Goal: Task Accomplishment & Management: Use online tool/utility

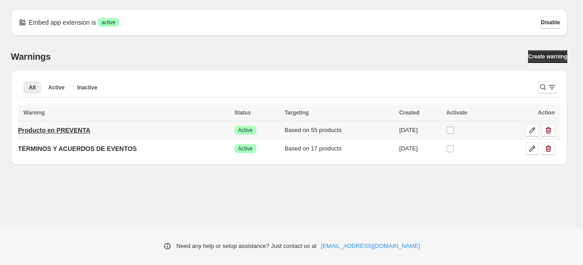
click at [69, 127] on p "Producto en PREVENTA" at bounding box center [54, 130] width 72 height 9
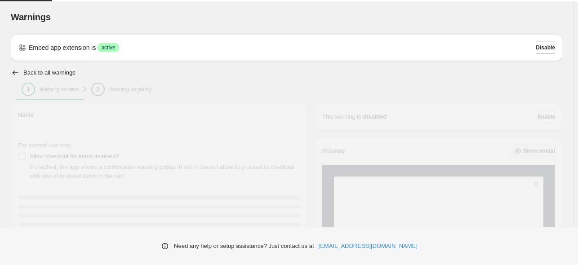
type input "**********"
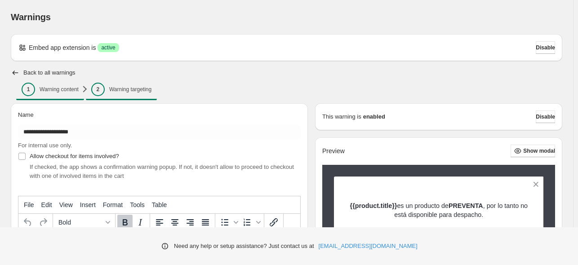
click at [105, 87] on span "2 Warning targeting" at bounding box center [121, 89] width 60 height 13
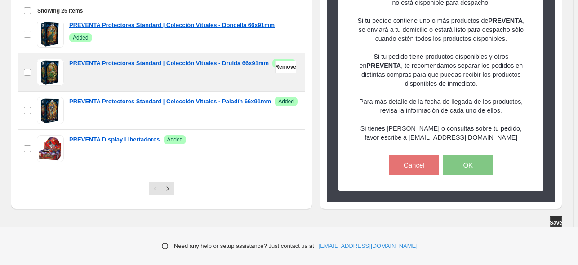
scroll to position [360, 0]
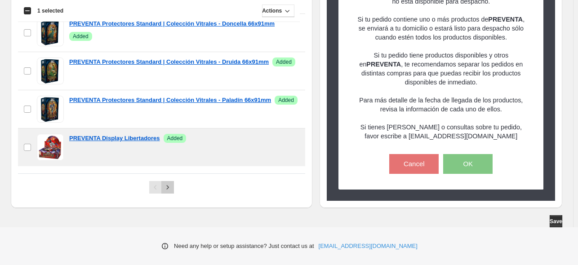
click at [169, 191] on icon "Next" at bounding box center [167, 187] width 9 height 9
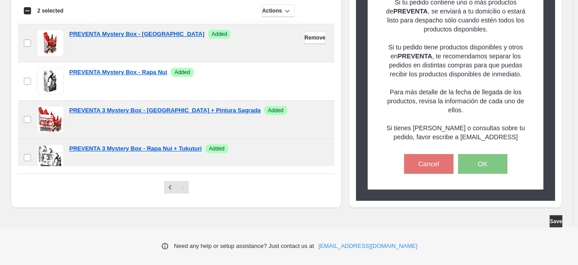
scroll to position [221, 0]
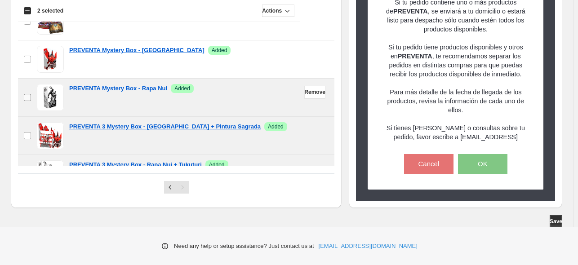
drag, startPoint x: 24, startPoint y: 92, endPoint x: 24, endPoint y: 86, distance: 6.3
click at [24, 92] on label "checkbox" at bounding box center [27, 98] width 19 height 38
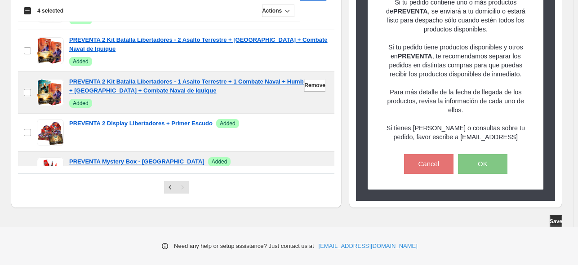
scroll to position [131, 0]
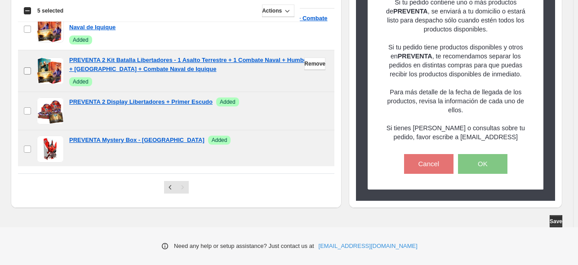
click at [28, 66] on label "checkbox" at bounding box center [27, 70] width 19 height 41
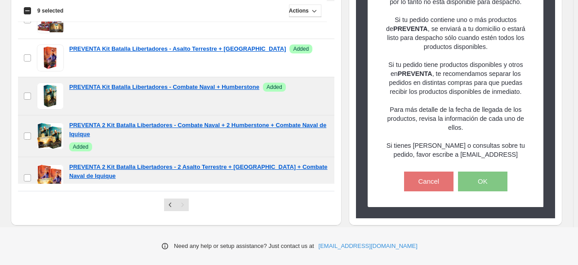
scroll to position [270, 0]
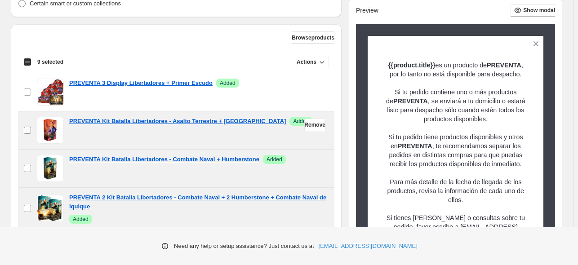
click at [31, 127] on span at bounding box center [27, 130] width 8 height 8
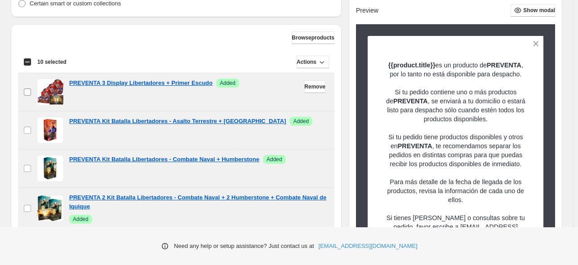
click at [26, 96] on span at bounding box center [27, 92] width 8 height 8
click at [318, 61] on icon "button" at bounding box center [322, 62] width 9 height 9
click at [300, 82] on span "Remove" at bounding box center [305, 80] width 22 height 7
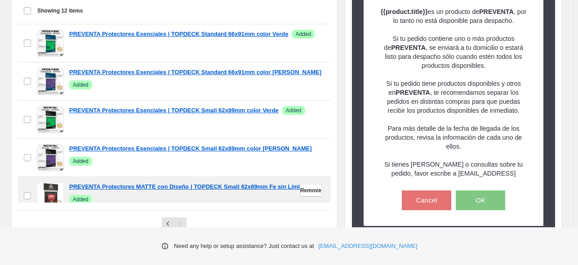
scroll to position [360, 0]
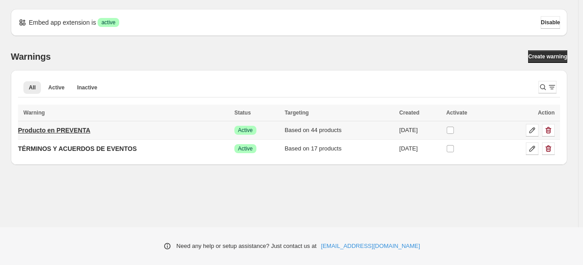
click at [47, 131] on p "Producto en PREVENTA" at bounding box center [54, 130] width 72 height 9
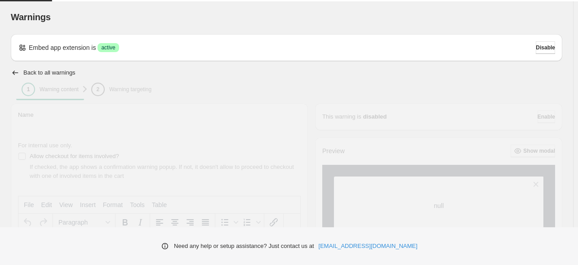
type input "**********"
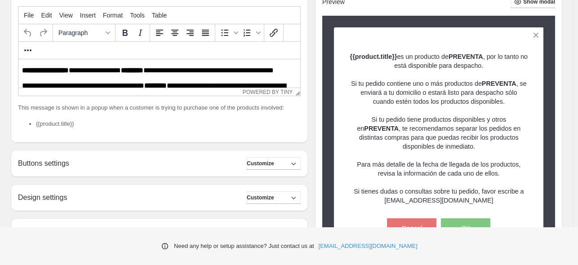
scroll to position [30, 0]
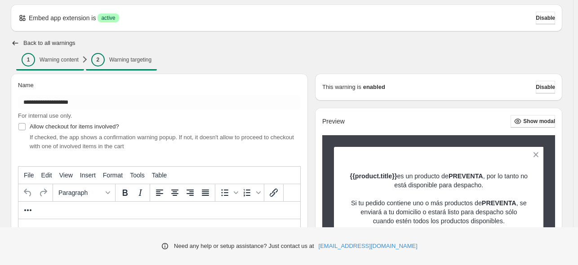
click at [114, 64] on span "2 Warning targeting" at bounding box center [121, 59] width 60 height 13
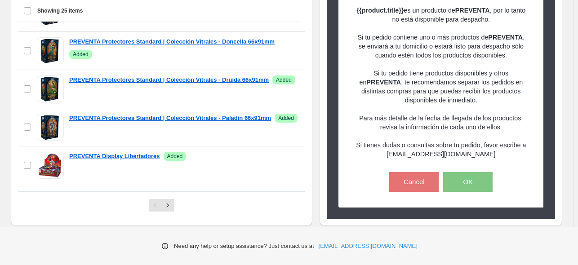
scroll to position [360, 0]
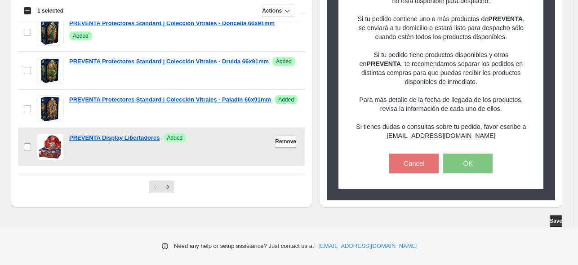
click at [281, 142] on span "Remove" at bounding box center [285, 141] width 21 height 7
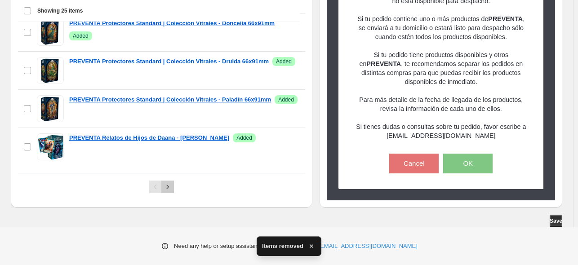
click at [168, 189] on icon "Next" at bounding box center [167, 187] width 9 height 9
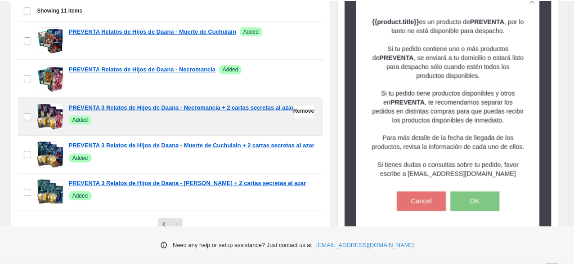
scroll to position [225, 0]
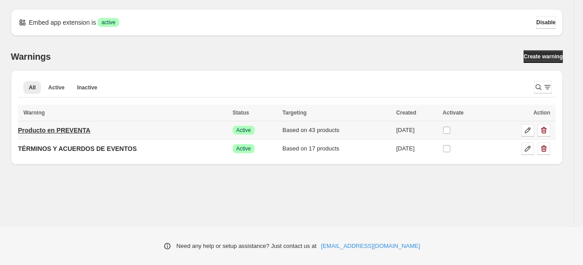
click at [83, 133] on p "Producto en PREVENTA" at bounding box center [54, 130] width 72 height 9
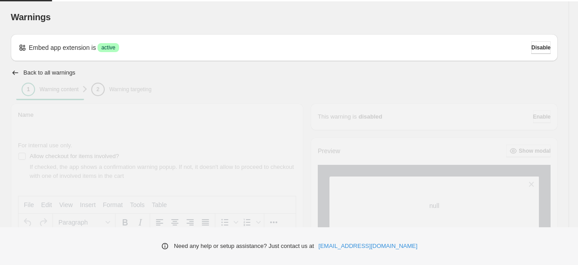
type input "**********"
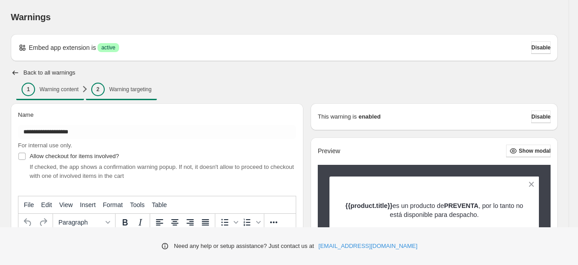
click at [113, 93] on span "2 Warning targeting" at bounding box center [121, 89] width 60 height 13
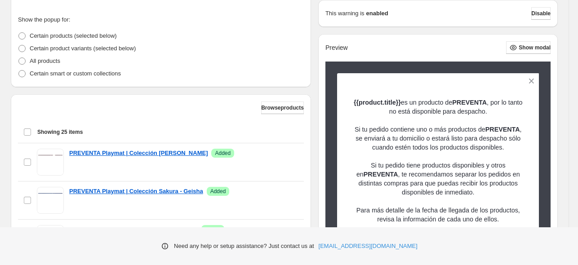
scroll to position [225, 0]
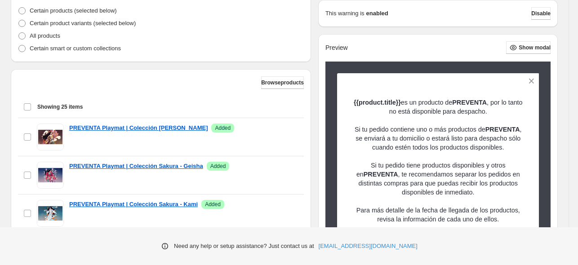
click at [282, 81] on span "Browse products" at bounding box center [282, 82] width 43 height 7
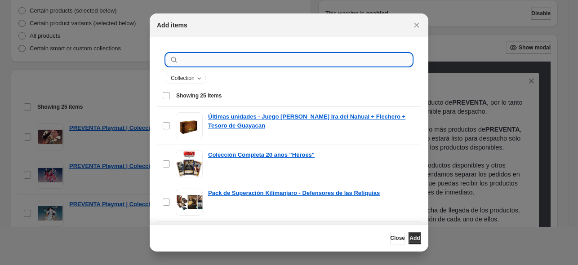
click at [232, 61] on input ":r1b:" at bounding box center [296, 60] width 232 height 13
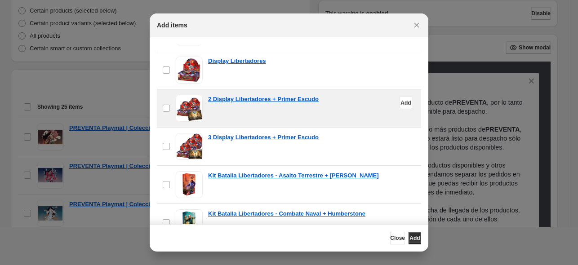
scroll to position [360, 0]
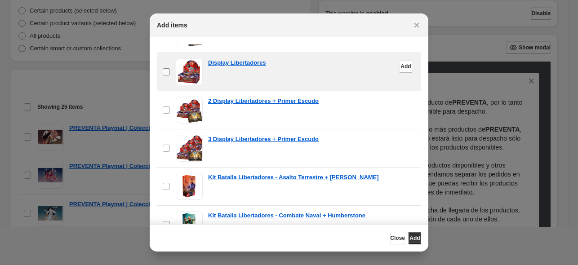
type input "**********"
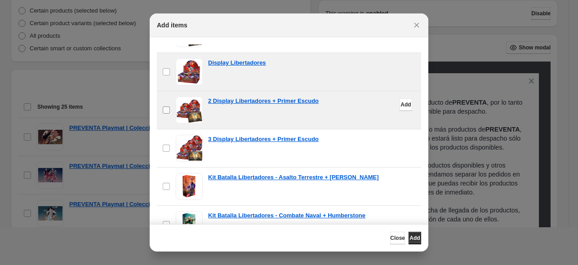
click at [166, 101] on label "checkbox" at bounding box center [166, 110] width 19 height 38
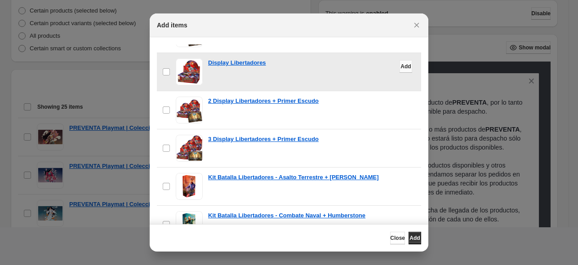
click at [401, 66] on span "Add" at bounding box center [406, 66] width 10 height 7
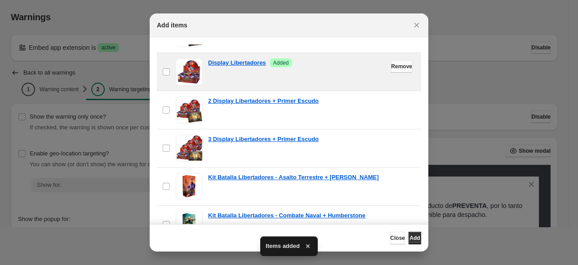
click at [392, 63] on span "Remove" at bounding box center [401, 66] width 21 height 7
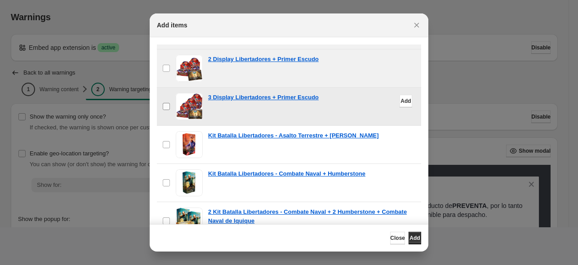
scroll to position [405, 0]
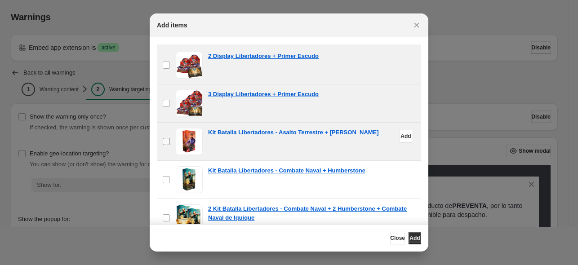
click at [166, 144] on label "checkbox" at bounding box center [166, 142] width 19 height 38
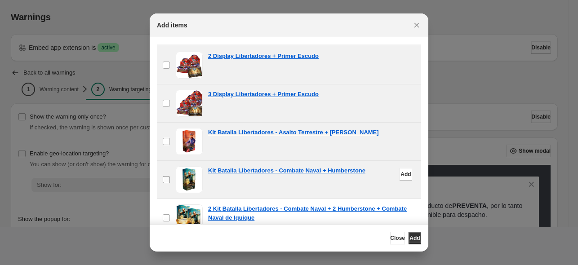
click at [168, 176] on span ":r1b:" at bounding box center [166, 180] width 8 height 8
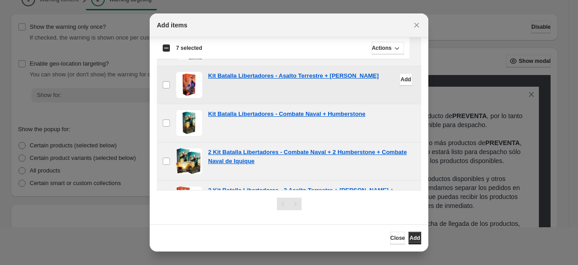
scroll to position [357, 0]
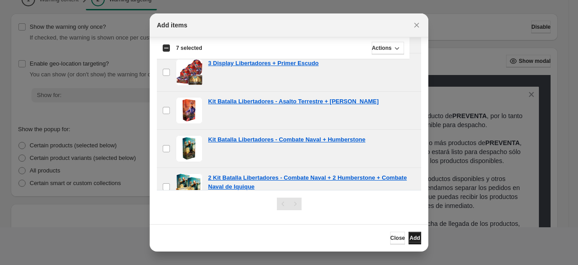
click at [413, 236] on span "Add" at bounding box center [415, 238] width 10 height 7
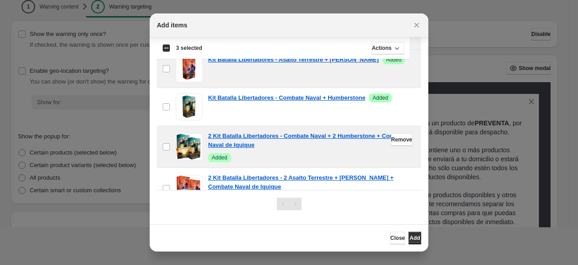
scroll to position [402, 0]
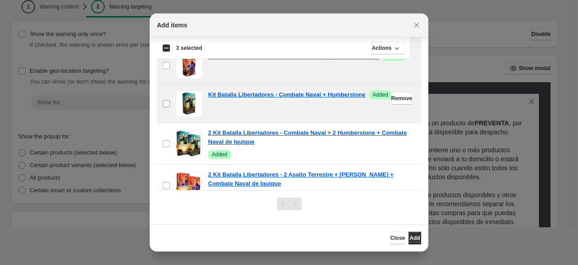
click at [171, 106] on label "checkbox" at bounding box center [166, 104] width 19 height 38
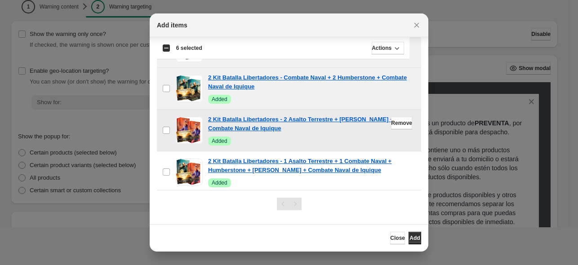
scroll to position [457, 0]
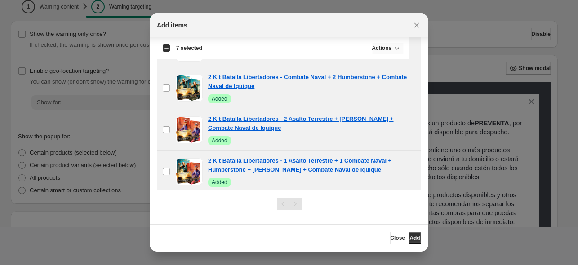
click at [396, 54] on div "Showing 16 items Select all 16 items Showing 16 items Select Select all 16 item…" at bounding box center [283, 48] width 253 height 22
click at [393, 50] on icon ":r1b:" at bounding box center [397, 48] width 9 height 9
click at [386, 82] on span "Remove" at bounding box center [388, 82] width 22 height 7
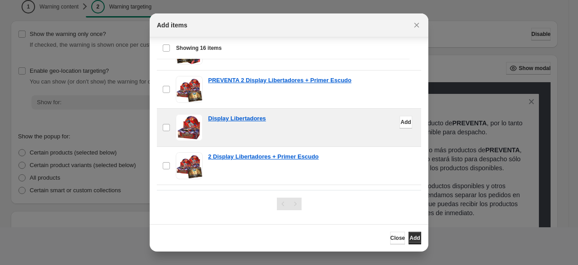
scroll to position [447, 0]
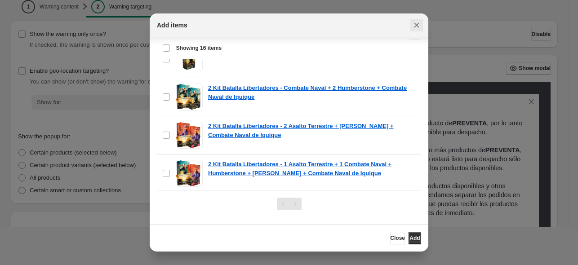
click at [416, 27] on icon "Close" at bounding box center [417, 25] width 5 height 5
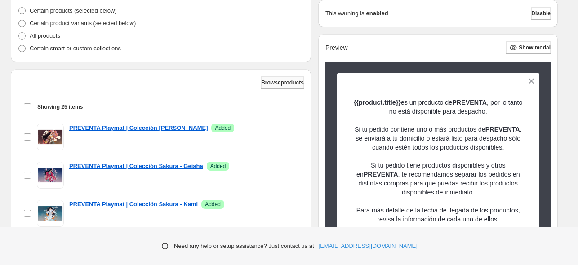
click at [280, 78] on button "Browse products" at bounding box center [282, 82] width 43 height 13
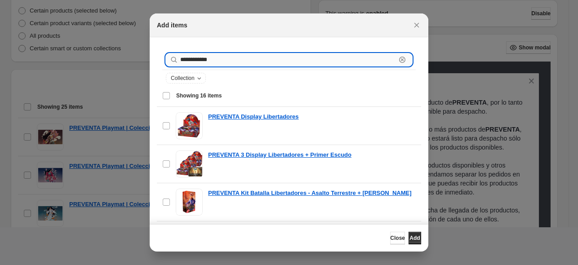
click at [277, 63] on input "**********" at bounding box center [288, 60] width 216 height 13
drag, startPoint x: 276, startPoint y: 63, endPoint x: 139, endPoint y: 61, distance: 137.2
type input "**********"
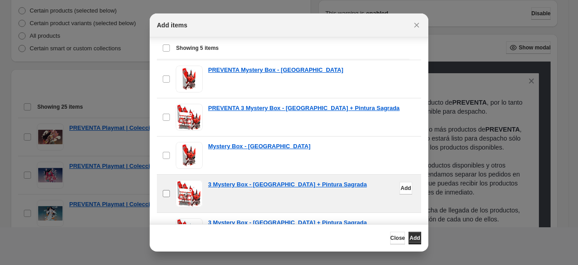
scroll to position [79, 0]
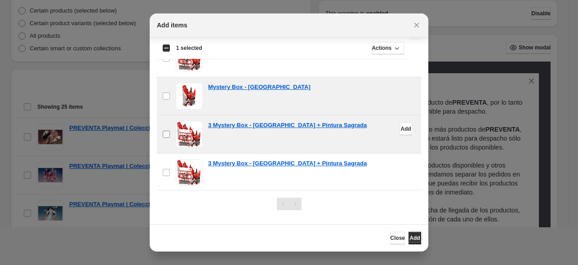
click at [166, 126] on label "checkbox" at bounding box center [166, 135] width 19 height 38
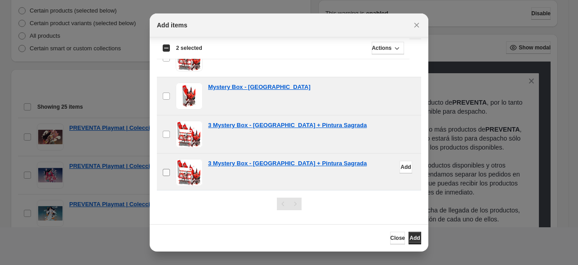
click at [161, 176] on label "checkbox" at bounding box center [166, 173] width 19 height 38
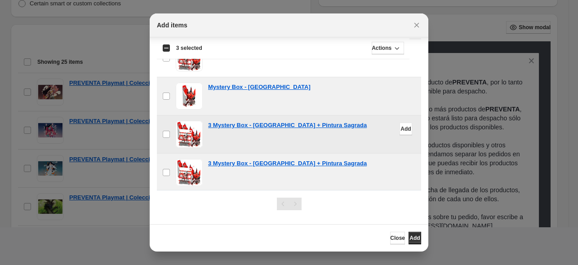
scroll to position [315, 0]
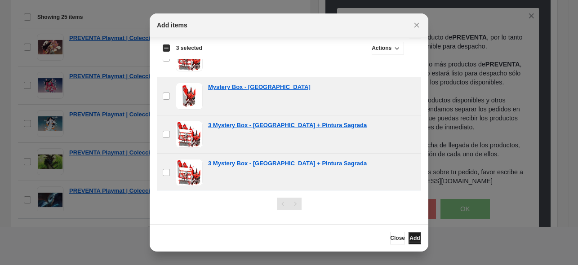
click at [410, 235] on span "Add" at bounding box center [415, 238] width 10 height 7
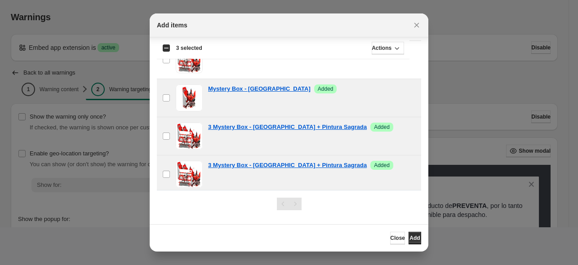
scroll to position [27, 0]
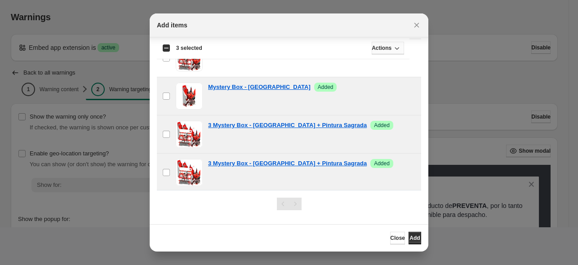
click at [382, 52] on button "Actions" at bounding box center [388, 48] width 32 height 13
click at [381, 85] on span "Remove" at bounding box center [388, 81] width 22 height 7
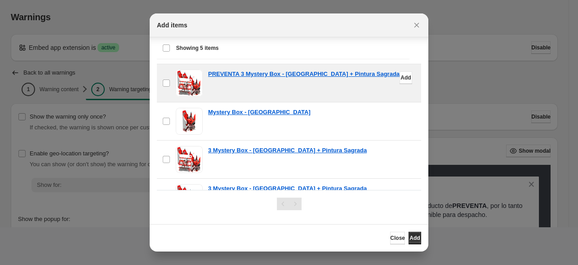
scroll to position [0, 0]
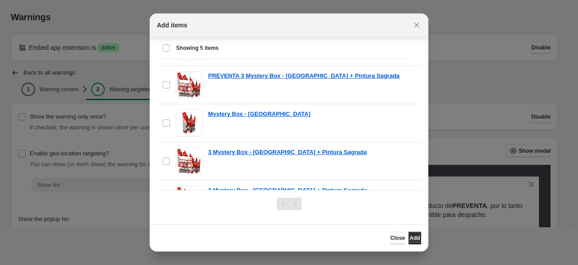
click at [390, 238] on span "Close" at bounding box center [397, 238] width 15 height 7
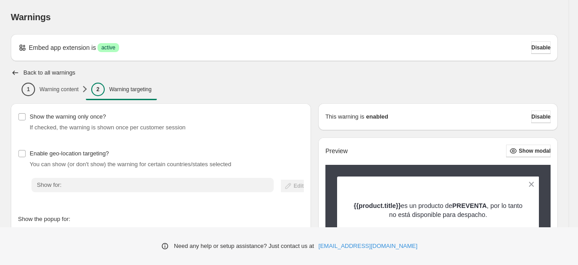
scroll to position [225, 0]
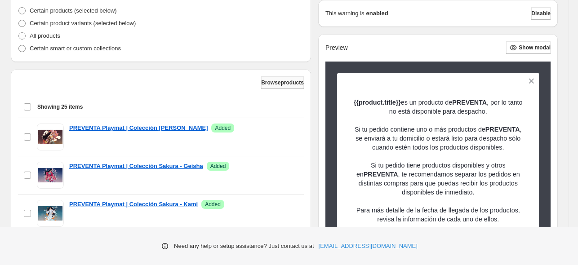
click at [281, 82] on span "Browse products" at bounding box center [282, 82] width 43 height 7
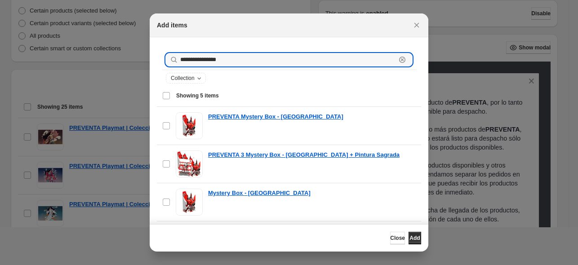
drag, startPoint x: 231, startPoint y: 59, endPoint x: 155, endPoint y: 59, distance: 75.6
click at [155, 59] on section "**********" at bounding box center [289, 170] width 279 height 267
type input "********"
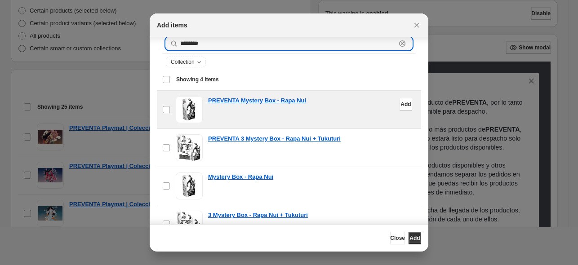
scroll to position [45, 0]
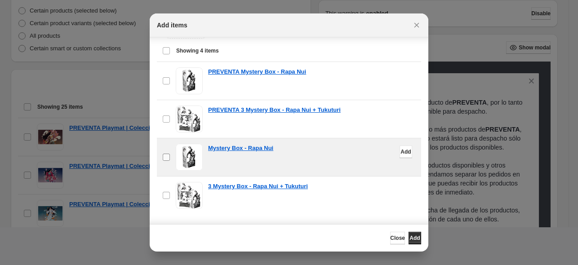
click at [170, 159] on span ":r1b:" at bounding box center [166, 157] width 8 height 8
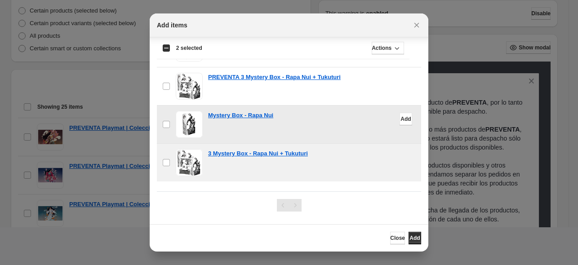
scroll to position [79, 0]
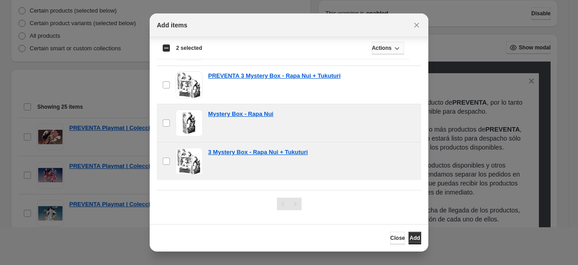
click at [394, 52] on icon ":r1b:" at bounding box center [397, 48] width 9 height 9
click at [393, 68] on span "Add" at bounding box center [388, 66] width 22 height 9
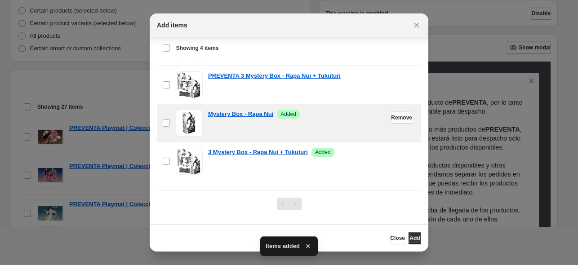
scroll to position [0, 0]
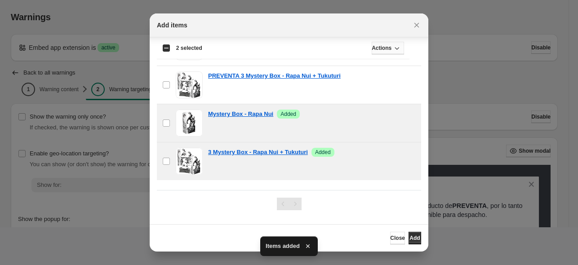
click at [394, 49] on icon ":r1b:" at bounding box center [397, 48] width 9 height 9
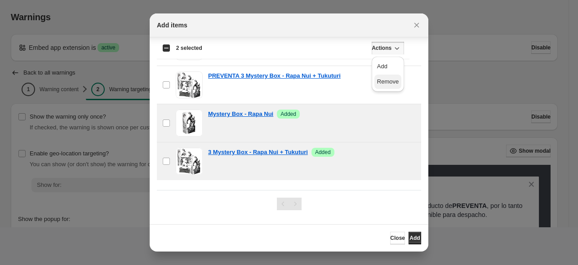
click at [394, 81] on span "Remove" at bounding box center [388, 81] width 22 height 7
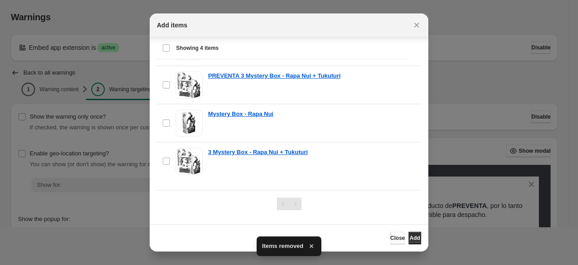
click at [390, 236] on span "Close" at bounding box center [397, 238] width 15 height 7
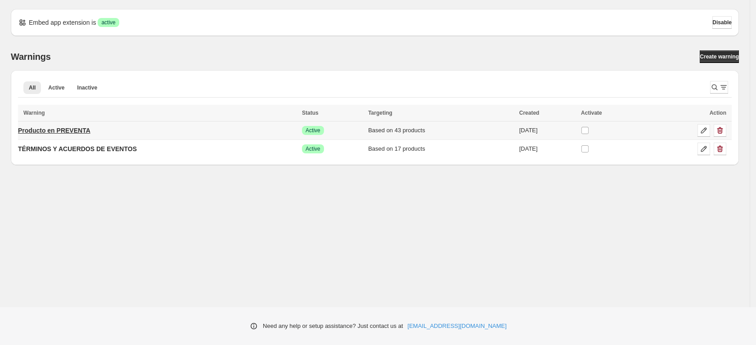
click at [56, 133] on p "Producto en PREVENTA" at bounding box center [54, 130] width 72 height 9
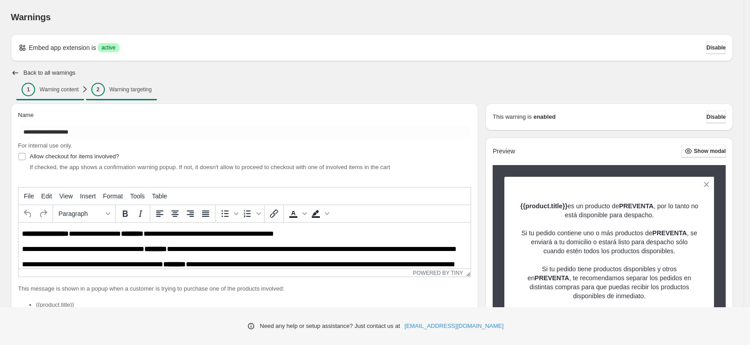
click at [114, 88] on p "Warning targeting" at bounding box center [130, 89] width 42 height 7
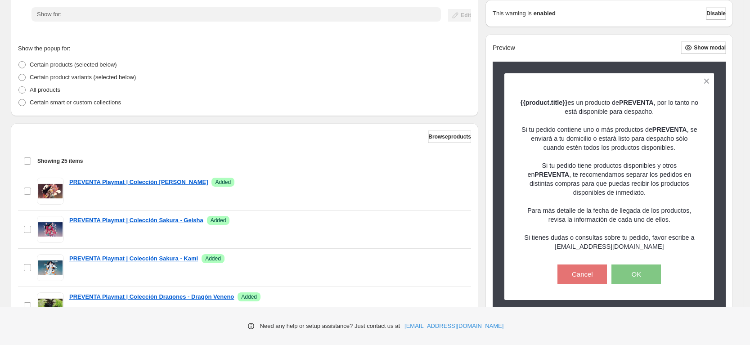
scroll to position [169, 0]
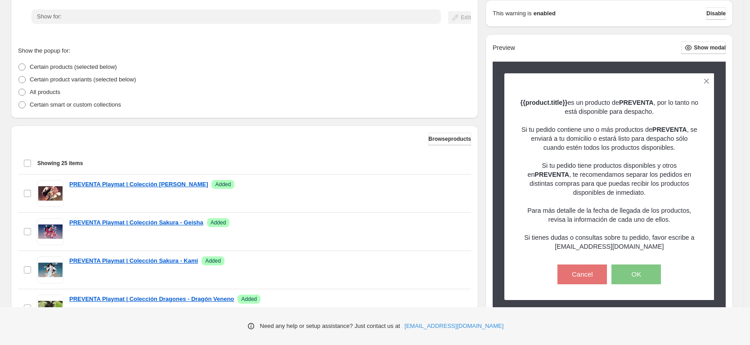
click at [444, 141] on span "Browse products" at bounding box center [449, 138] width 43 height 7
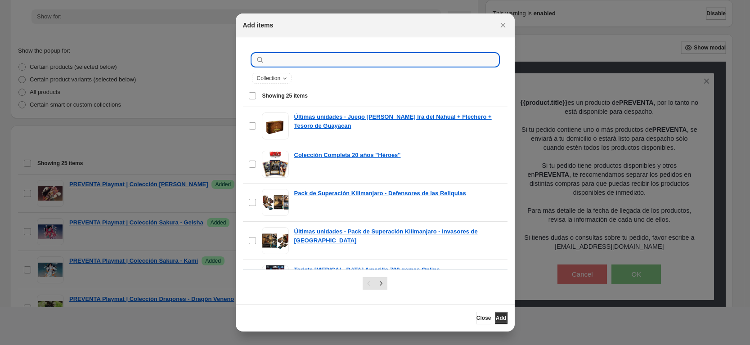
click at [285, 64] on input ":r1b:" at bounding box center [382, 60] width 232 height 13
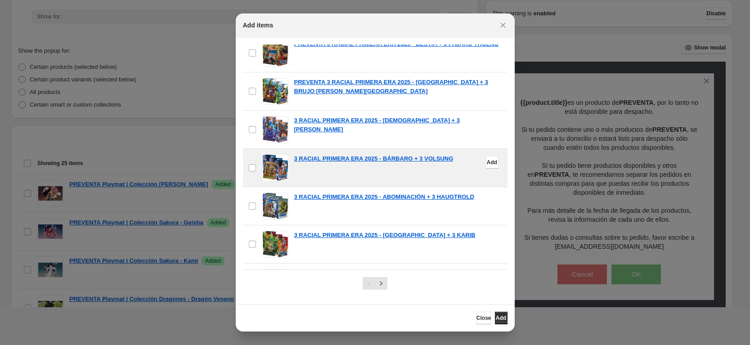
scroll to position [731, 0]
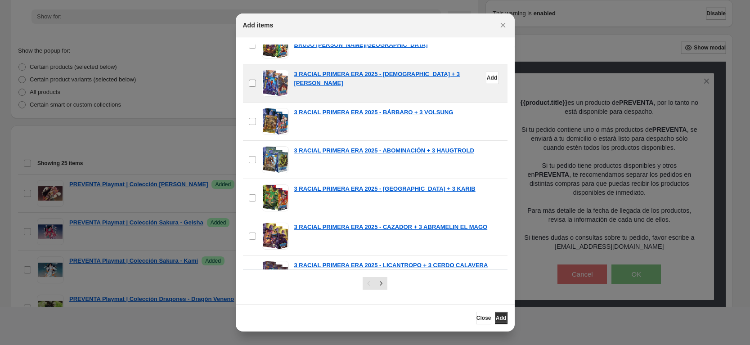
type input "**********"
click at [250, 79] on span ":r1b:" at bounding box center [252, 83] width 8 height 8
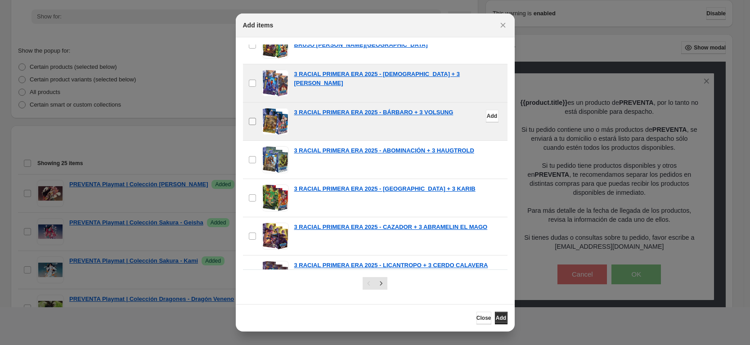
click at [248, 118] on span ":r1b:" at bounding box center [252, 121] width 8 height 8
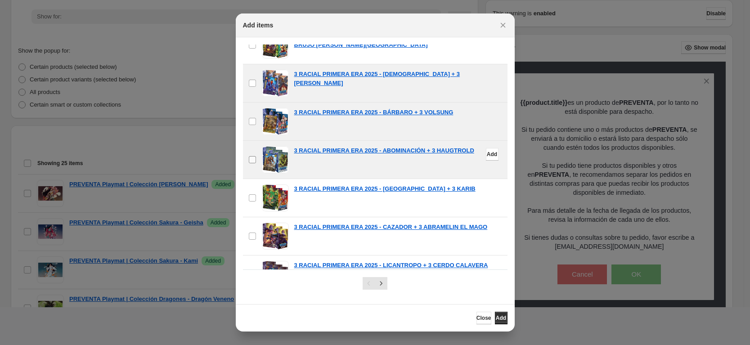
click at [255, 154] on label "checkbox" at bounding box center [252, 160] width 19 height 38
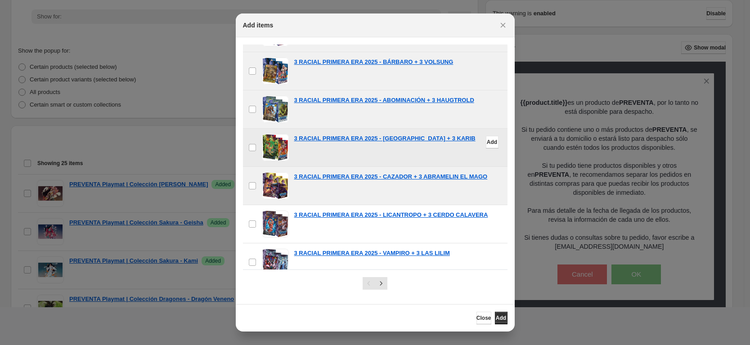
scroll to position [793, 0]
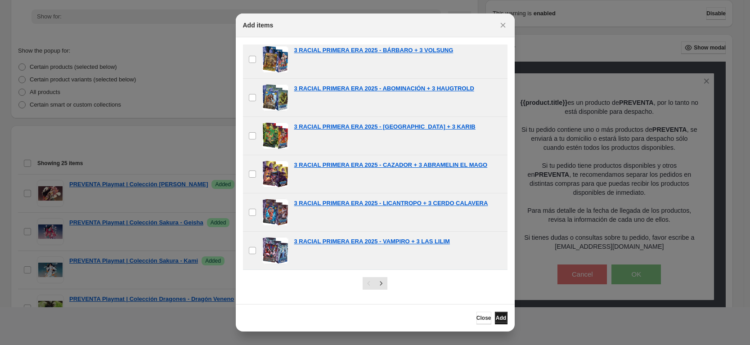
click at [501, 316] on span "Add" at bounding box center [501, 317] width 10 height 7
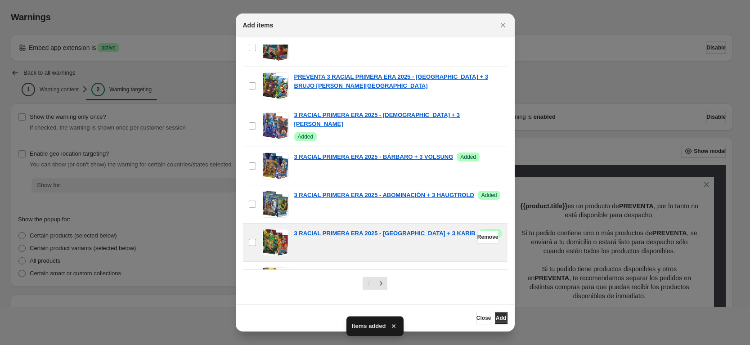
scroll to position [681, 0]
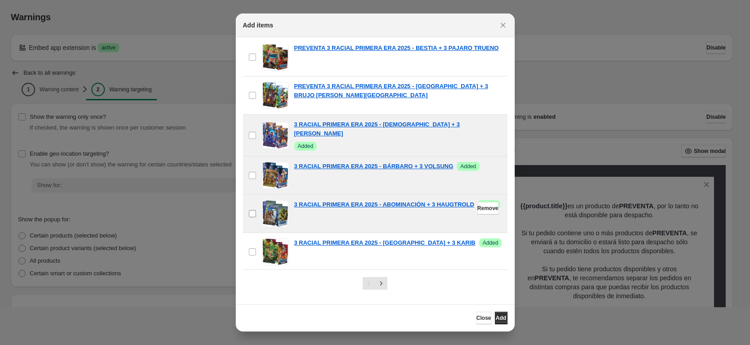
click at [259, 207] on label "checkbox" at bounding box center [252, 214] width 19 height 38
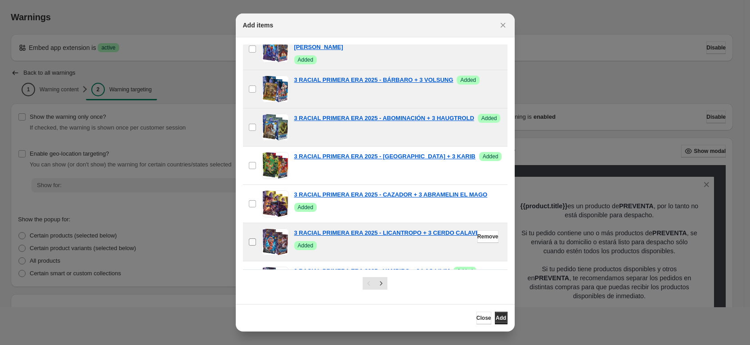
scroll to position [793, 0]
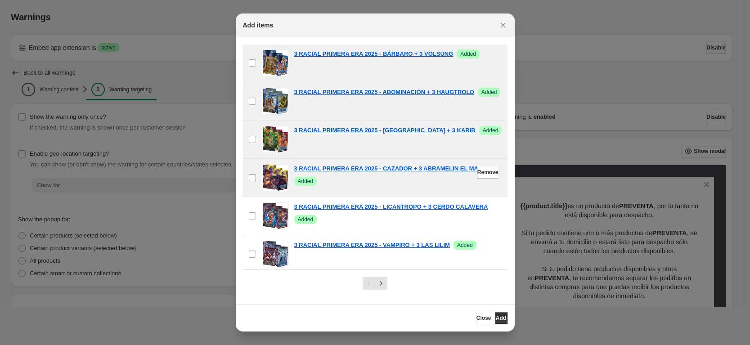
click at [248, 174] on span ":r1b:" at bounding box center [252, 178] width 8 height 8
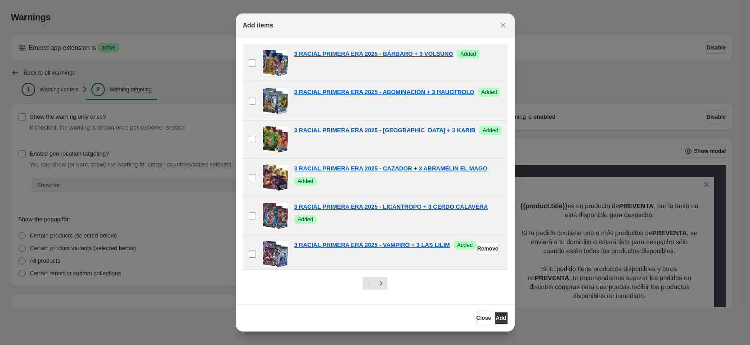
click at [254, 255] on label "checkbox" at bounding box center [252, 254] width 19 height 38
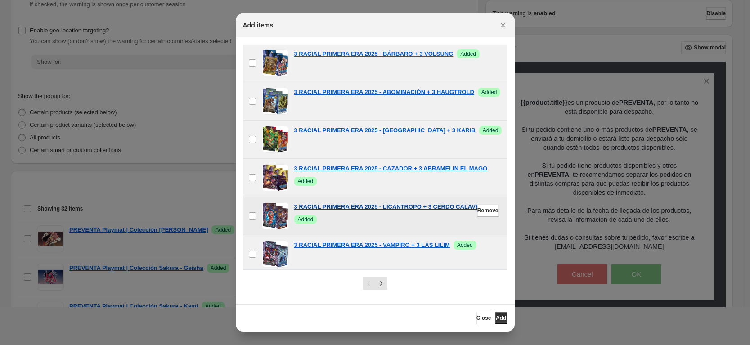
scroll to position [169, 0]
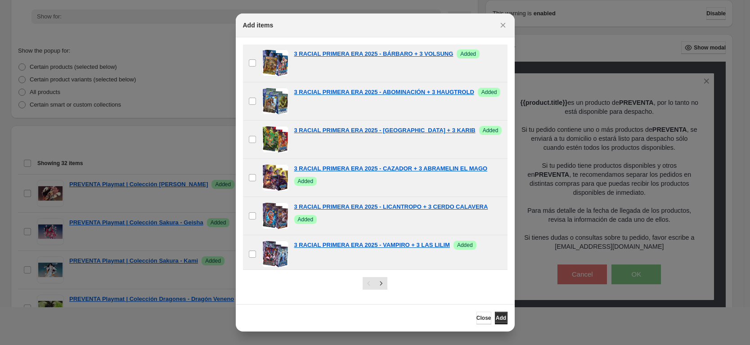
drag, startPoint x: 508, startPoint y: 244, endPoint x: 500, endPoint y: 122, distance: 122.6
click at [500, 122] on section "**********" at bounding box center [375, 170] width 279 height 267
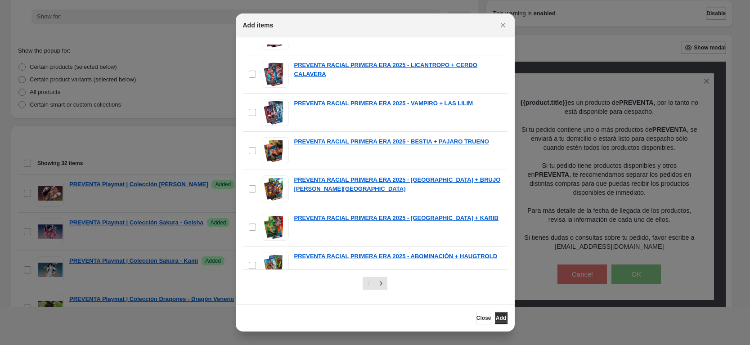
scroll to position [0, 0]
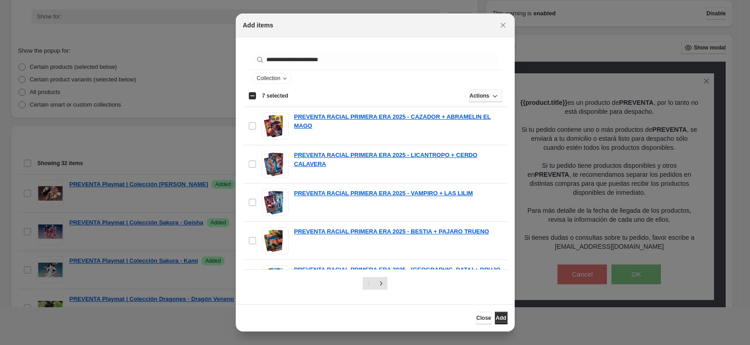
click at [490, 95] on icon ":r1b:" at bounding box center [494, 95] width 9 height 9
click at [470, 130] on span "Remove" at bounding box center [477, 129] width 22 height 7
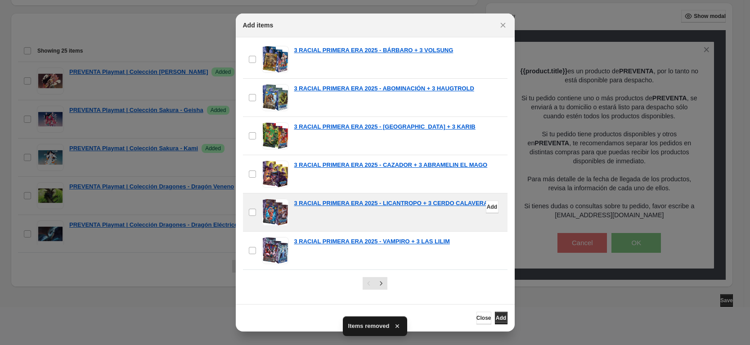
scroll to position [282, 0]
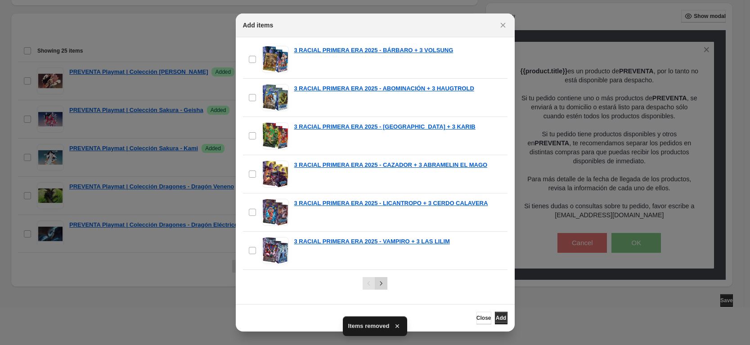
click at [382, 280] on icon "Next" at bounding box center [380, 283] width 9 height 9
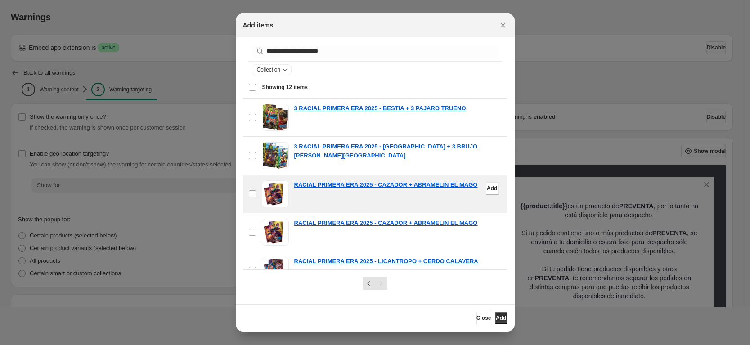
scroll to position [0, 0]
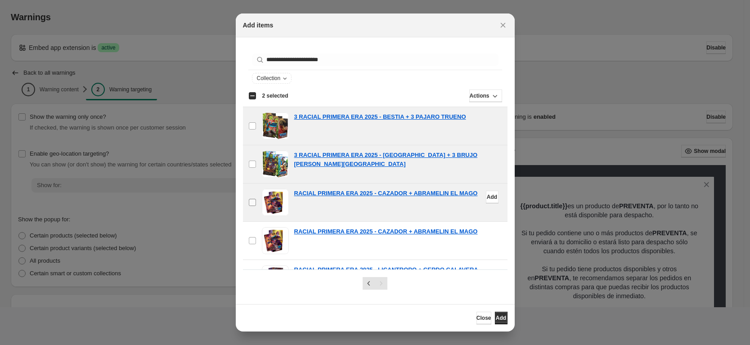
click at [257, 197] on label "checkbox" at bounding box center [252, 203] width 19 height 38
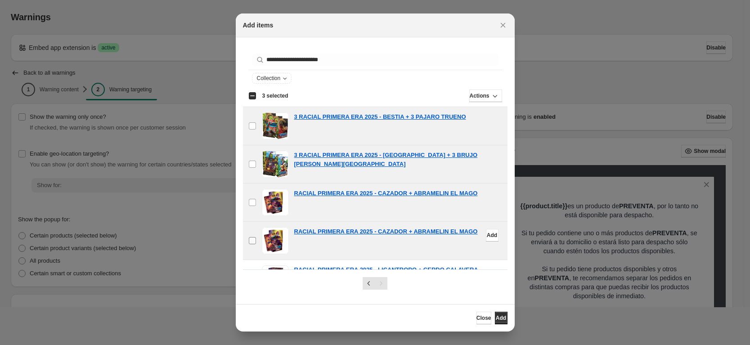
click at [254, 237] on span ":r1b:" at bounding box center [252, 241] width 8 height 8
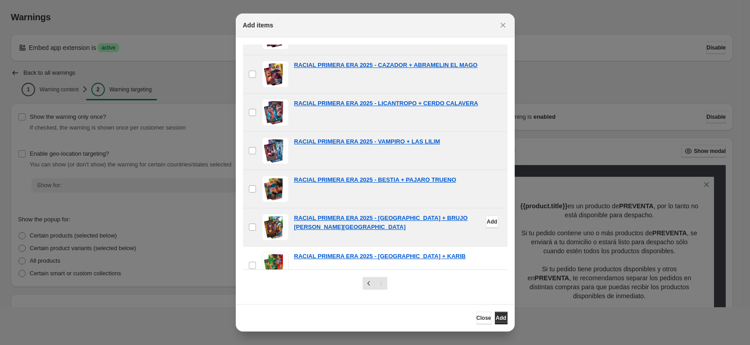
scroll to position [169, 0]
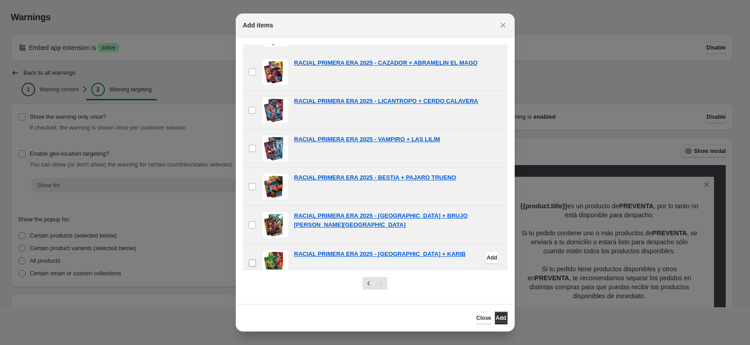
click at [259, 260] on label "checkbox" at bounding box center [252, 263] width 19 height 38
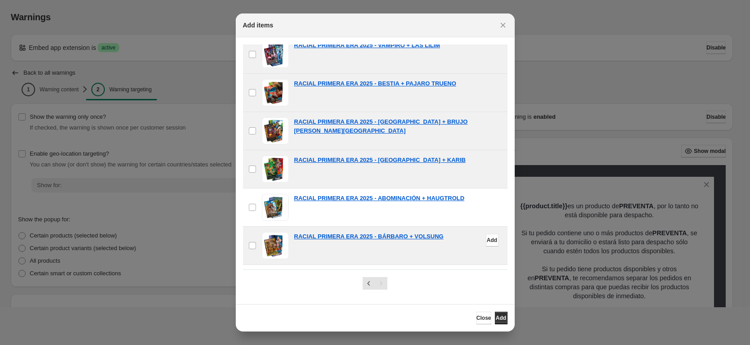
scroll to position [281, 0]
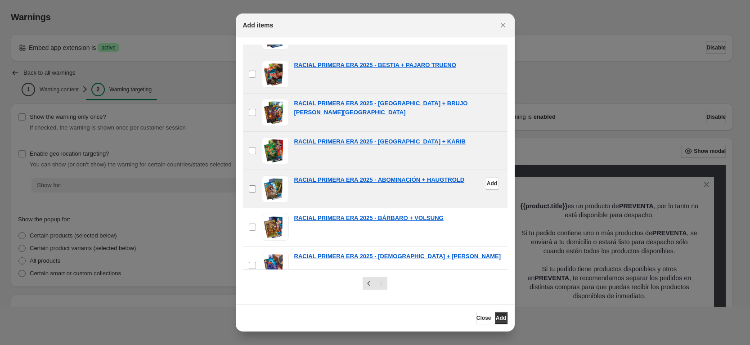
click at [252, 193] on span ":r1b:" at bounding box center [252, 189] width 8 height 8
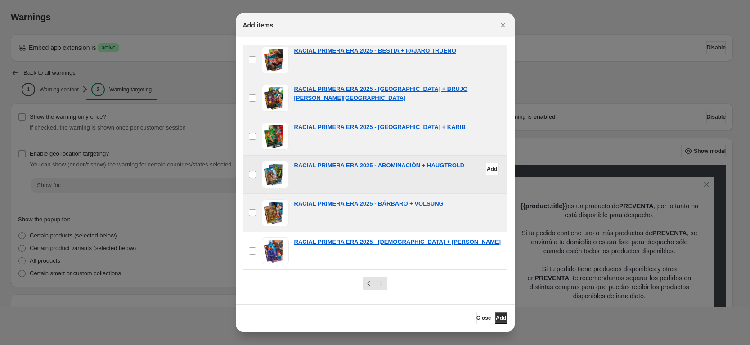
scroll to position [296, 0]
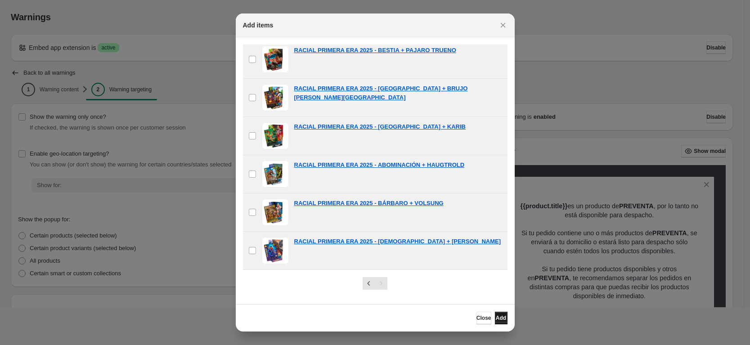
click at [496, 318] on span "Add" at bounding box center [501, 317] width 10 height 7
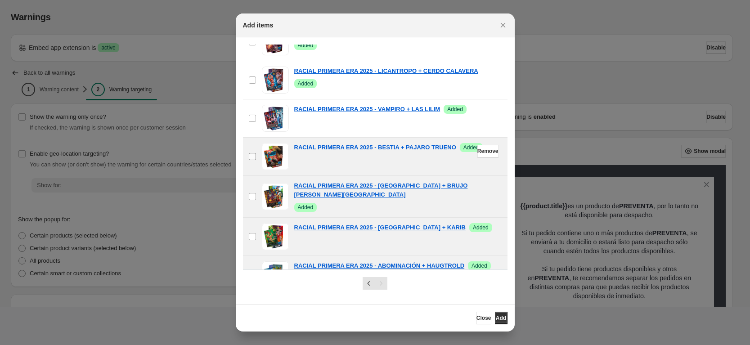
scroll to position [184, 0]
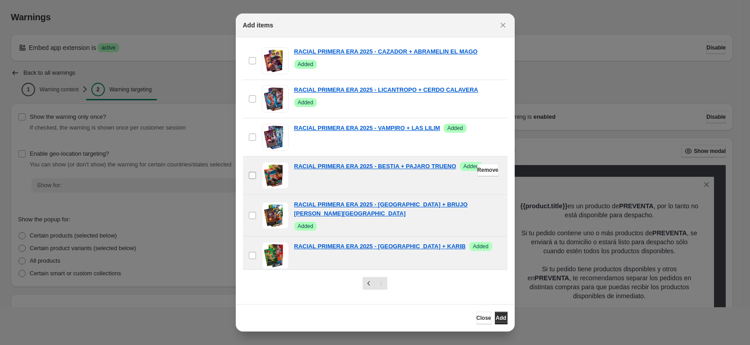
click at [255, 167] on label "checkbox" at bounding box center [252, 176] width 19 height 38
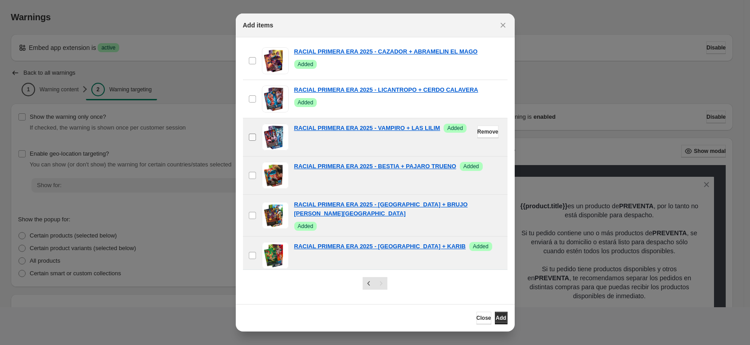
click at [253, 137] on span ":r1b:" at bounding box center [252, 137] width 8 height 8
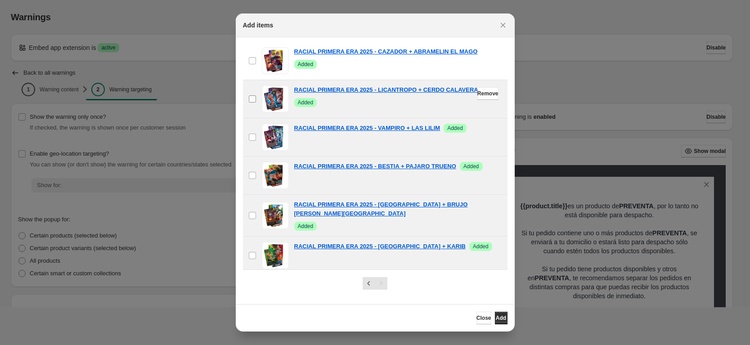
click at [252, 103] on label "checkbox" at bounding box center [252, 99] width 19 height 38
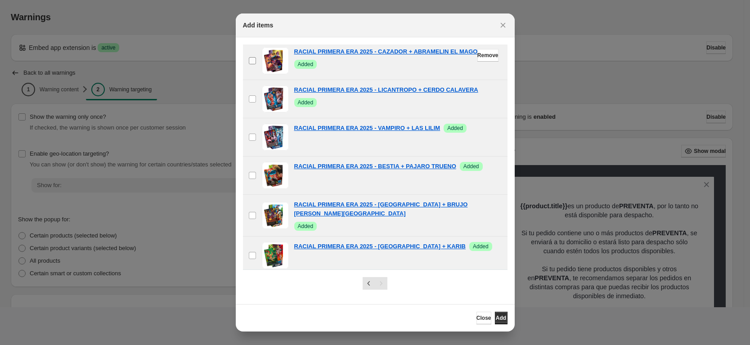
click at [257, 62] on label "checkbox" at bounding box center [252, 61] width 19 height 38
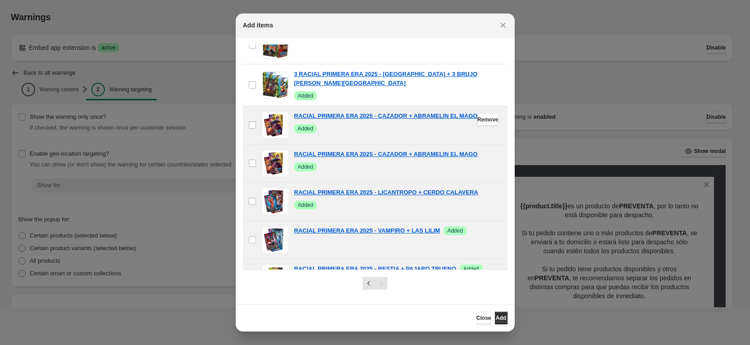
scroll to position [71, 0]
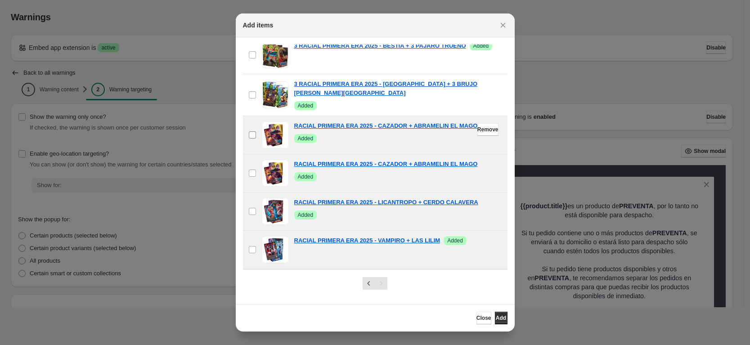
click at [257, 134] on label "checkbox" at bounding box center [252, 135] width 19 height 38
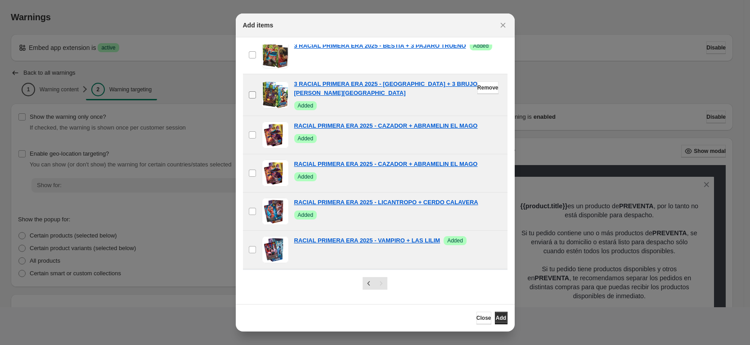
click at [256, 100] on label "checkbox" at bounding box center [252, 94] width 19 height 41
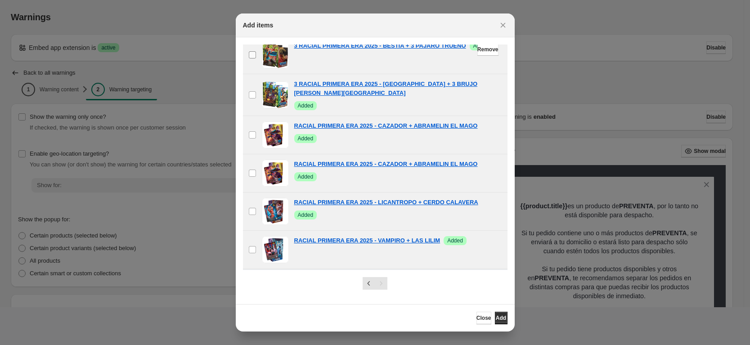
click at [259, 61] on label "checkbox" at bounding box center [252, 55] width 19 height 38
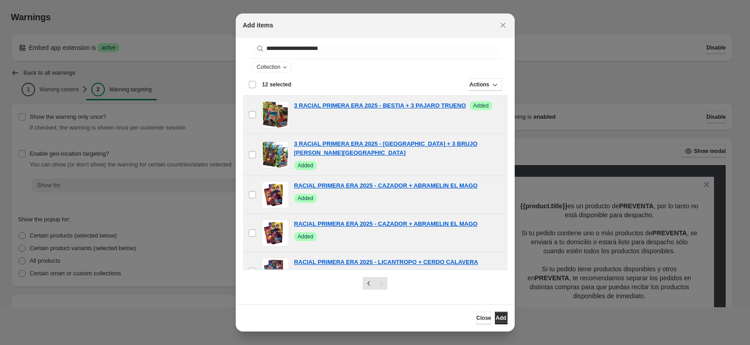
scroll to position [0, 0]
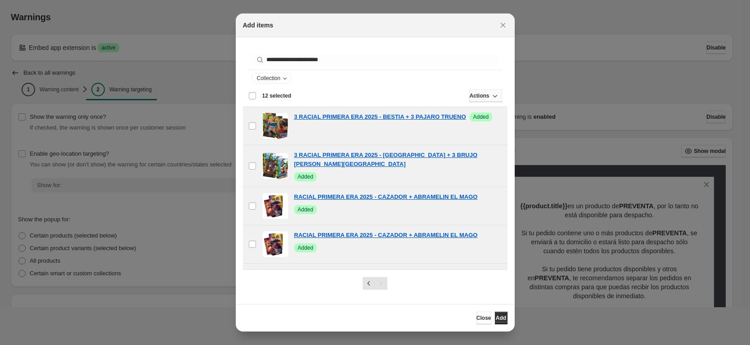
click at [490, 99] on icon ":r1b:" at bounding box center [494, 95] width 9 height 9
click at [481, 130] on span "Remove" at bounding box center [477, 129] width 22 height 7
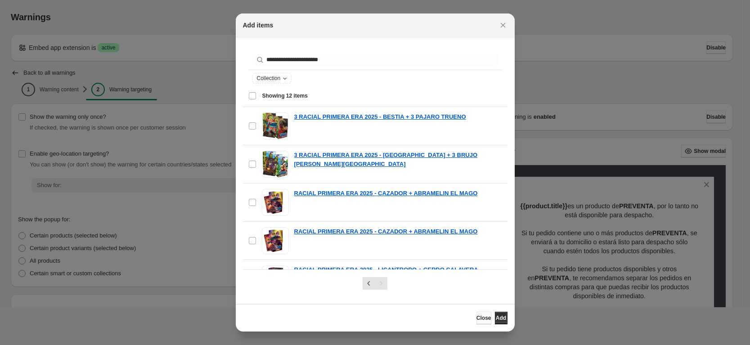
click at [476, 316] on span "Close" at bounding box center [483, 317] width 15 height 7
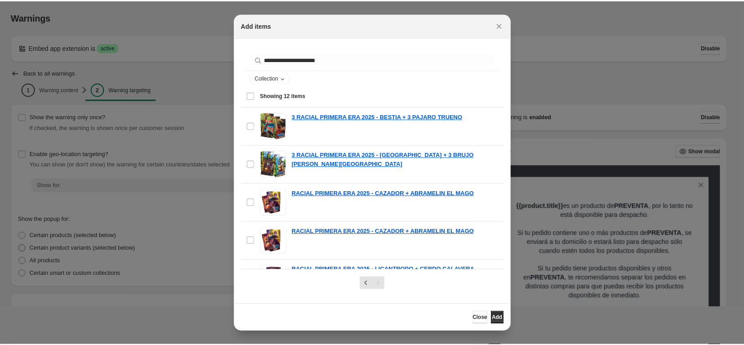
scroll to position [169, 0]
